Goal: Task Accomplishment & Management: Manage account settings

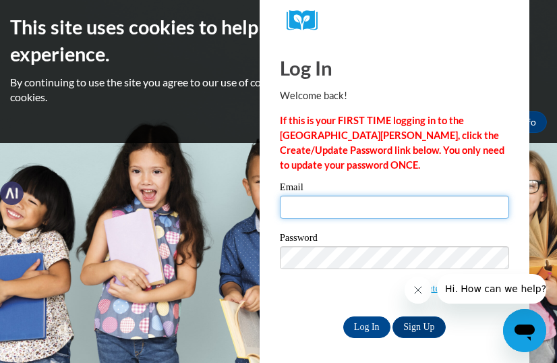
click at [376, 199] on input "Email" at bounding box center [394, 207] width 229 height 23
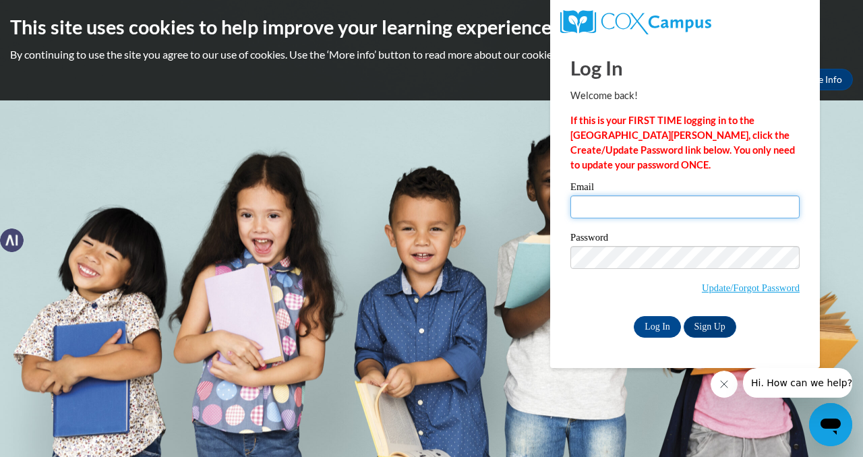
click at [556, 202] on input "Email" at bounding box center [684, 207] width 229 height 23
type input "12tamari@gmail.com"
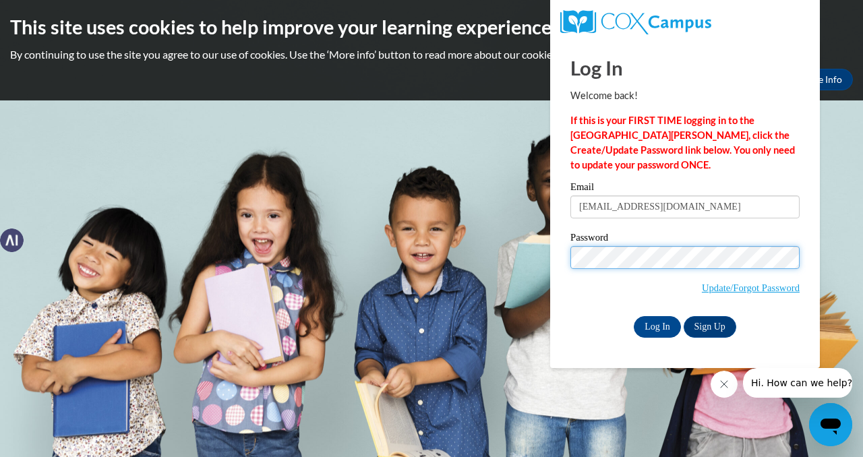
click at [556, 316] on input "Log In" at bounding box center [657, 327] width 47 height 22
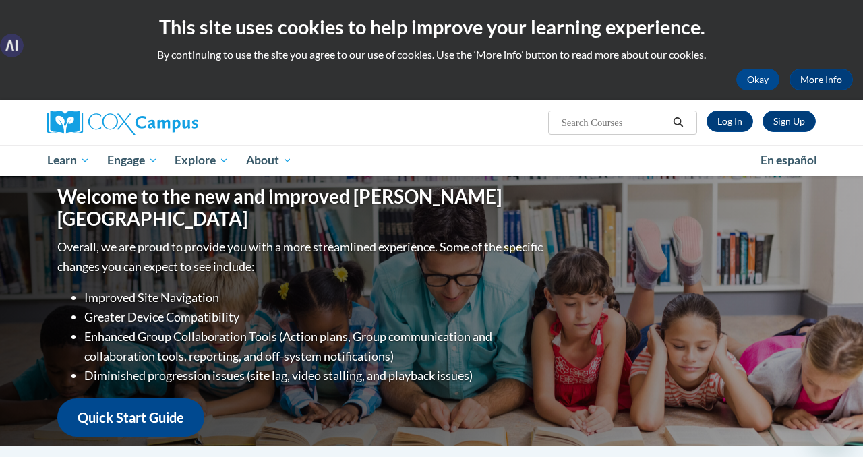
click at [657, 324] on div "Welcome to the new and improved [PERSON_NAME] Campus Overall, we are proud to p…" at bounding box center [431, 311] width 789 height 270
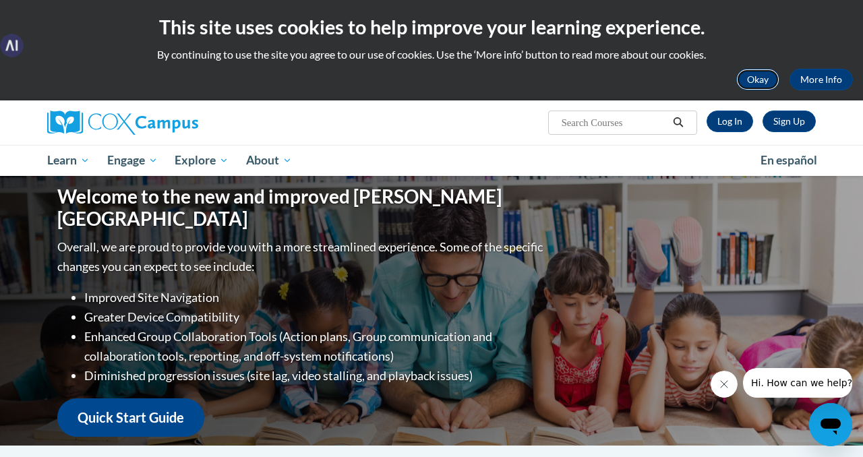
click at [750, 75] on button "Okay" at bounding box center [757, 80] width 43 height 22
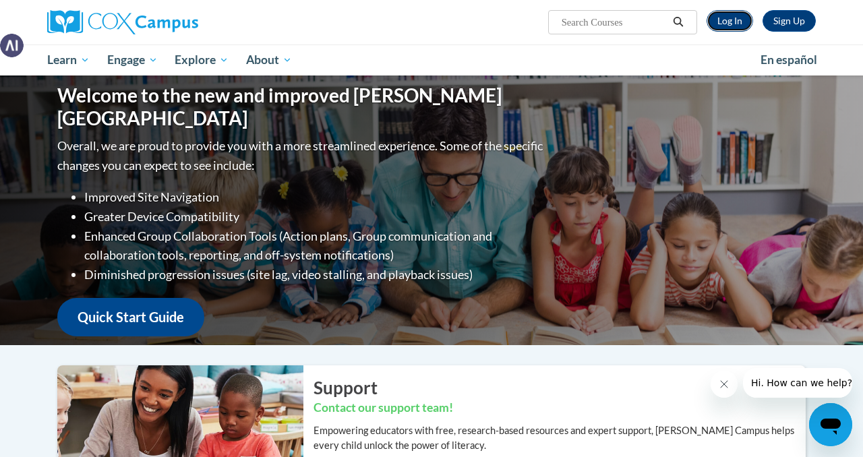
click at [717, 16] on link "Log In" at bounding box center [730, 21] width 47 height 22
